Goal: Task Accomplishment & Management: Complete application form

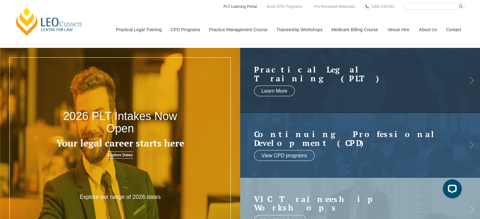
click at [247, 6] on link "PLT Learning Portal" at bounding box center [240, 6] width 35 height 7
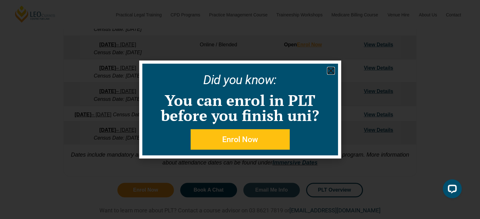
scroll to position [445, 0]
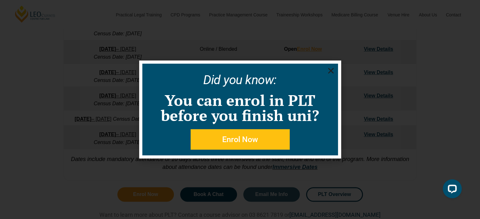
click at [331, 70] on icon "Close" at bounding box center [331, 71] width 8 height 8
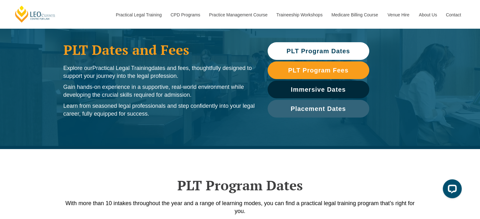
scroll to position [0, 0]
